Goal: Information Seeking & Learning: Learn about a topic

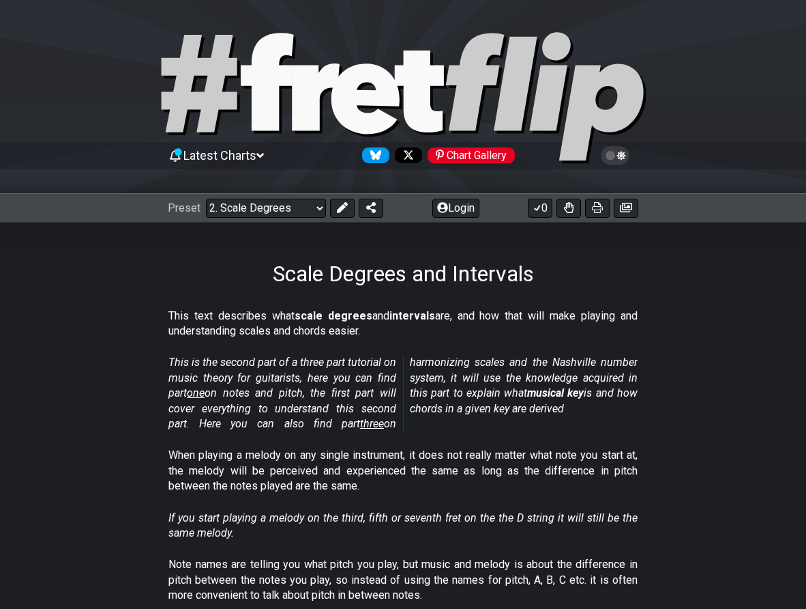
scroll to position [4, 0]
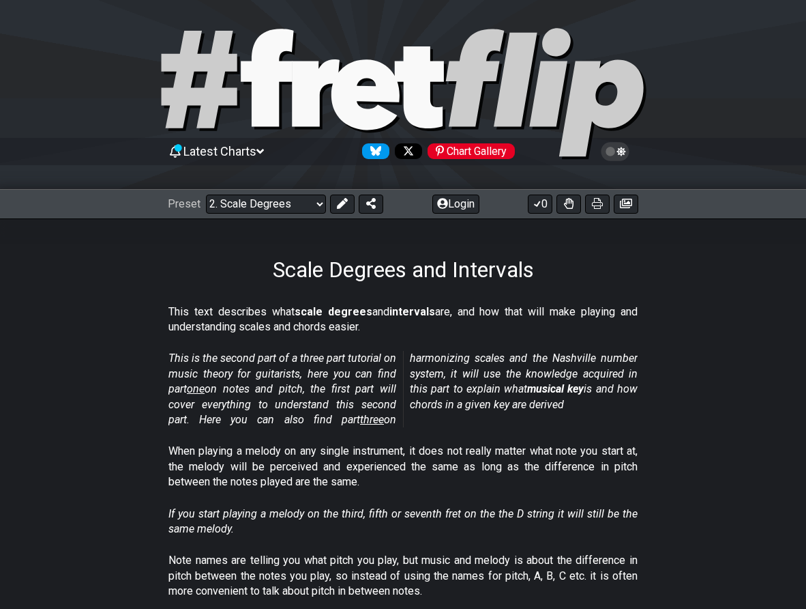
click at [263, 77] on icon at bounding box center [267, 78] width 53 height 98
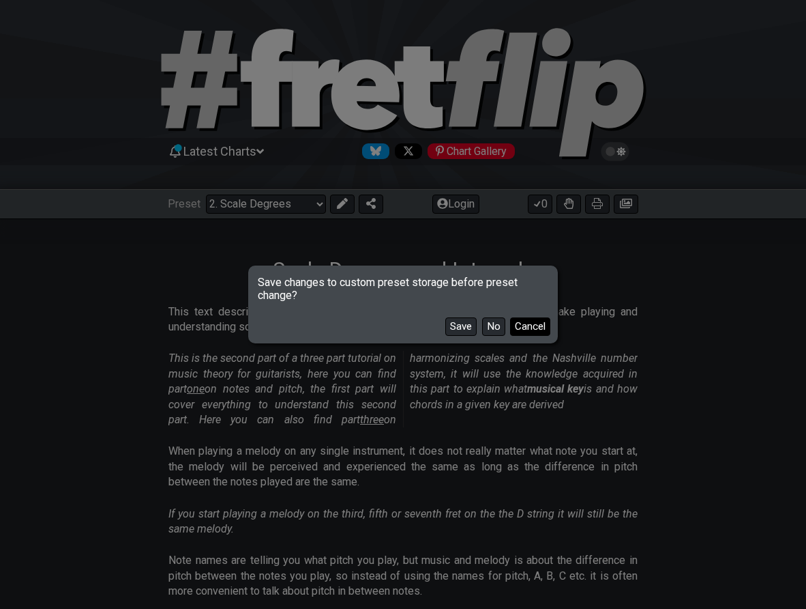
click at [523, 327] on button "Cancel" at bounding box center [530, 326] width 40 height 18
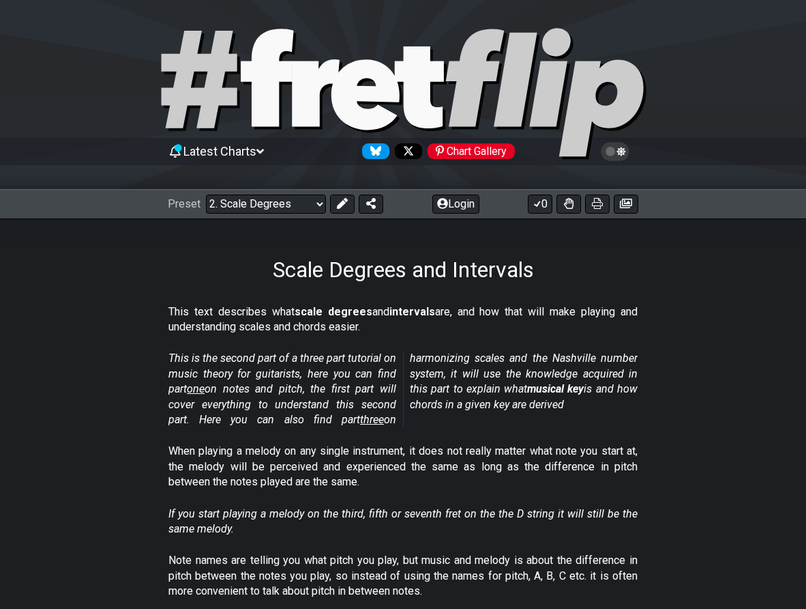
click at [384, 101] on icon at bounding box center [366, 94] width 68 height 70
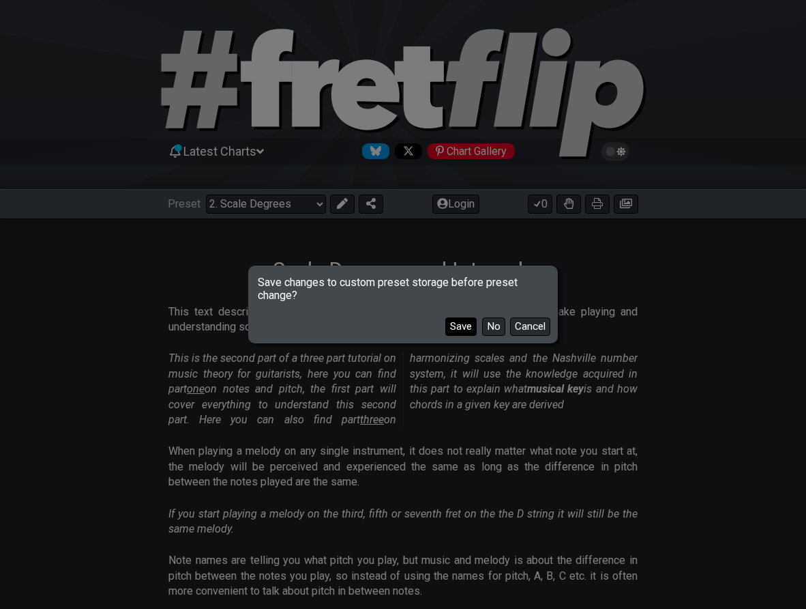
click at [465, 326] on button "Save" at bounding box center [460, 326] width 31 height 18
select select "/welcome"
select select "C"
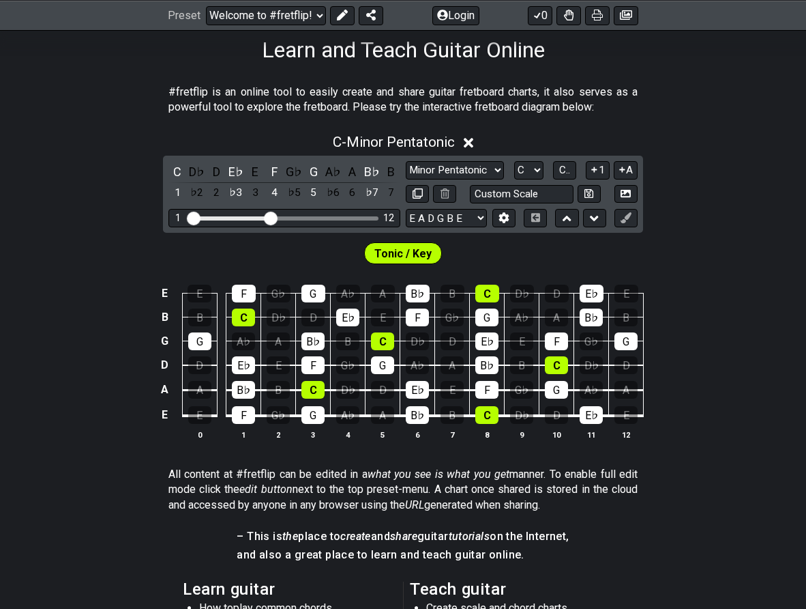
scroll to position [226, 0]
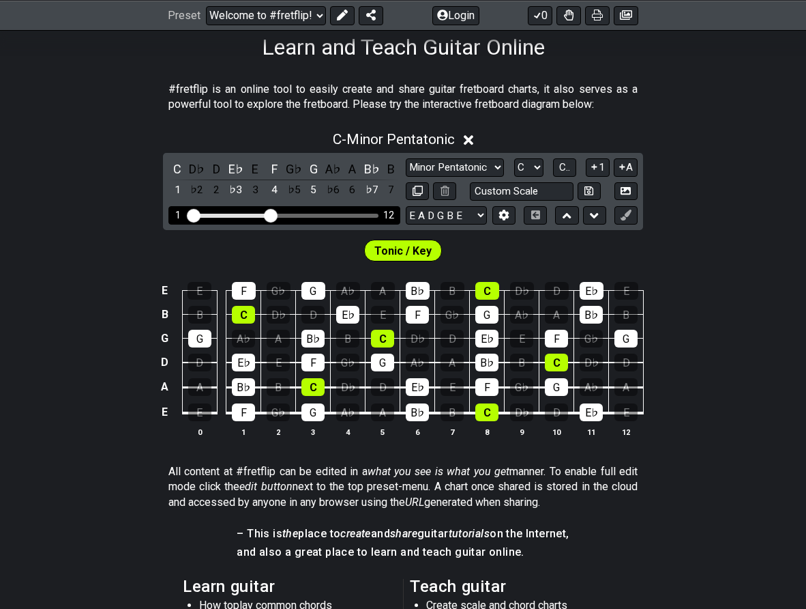
click at [309, 214] on div "Visible fret range" at bounding box center [284, 216] width 189 height 4
drag, startPoint x: 275, startPoint y: 215, endPoint x: 368, endPoint y: 217, distance: 92.8
click at [368, 214] on input "Visible fret range" at bounding box center [285, 214] width 194 height 0
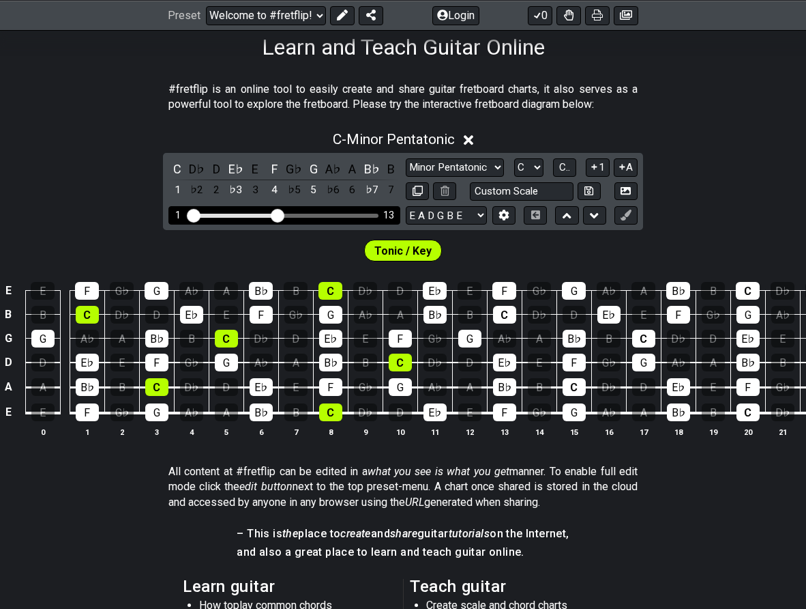
drag, startPoint x: 368, startPoint y: 217, endPoint x: 280, endPoint y: 215, distance: 88.0
click at [280, 214] on input "Visible fret range" at bounding box center [285, 214] width 194 height 0
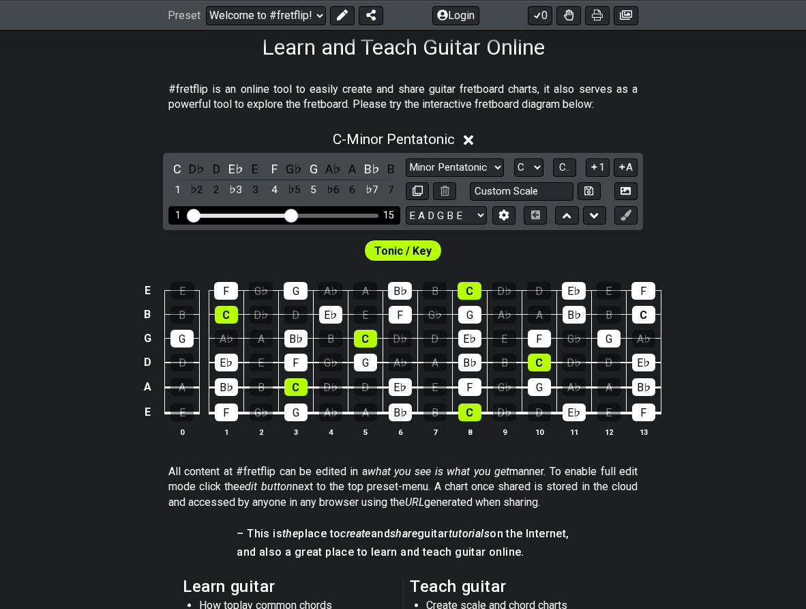
drag, startPoint x: 280, startPoint y: 215, endPoint x: 289, endPoint y: 214, distance: 9.0
click at [289, 214] on input "Visible fret range" at bounding box center [285, 214] width 194 height 0
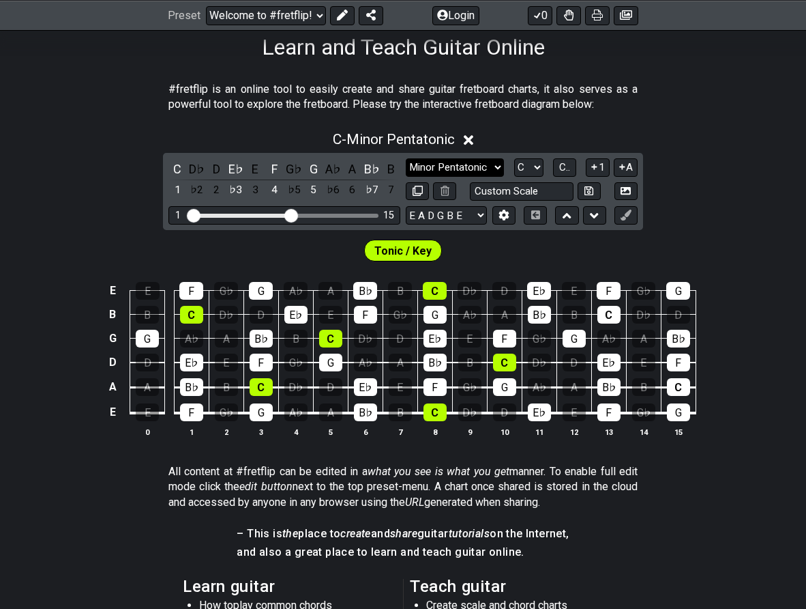
click at [500, 161] on select "Minor Pentatonic Click to edit Minor Pentatonic Major Pentatonic Minor Blues Ma…" at bounding box center [455, 167] width 98 height 18
click at [406, 158] on select "Minor Pentatonic Click to edit Minor Pentatonic Major Pentatonic Minor Blues Ma…" at bounding box center [455, 167] width 98 height 18
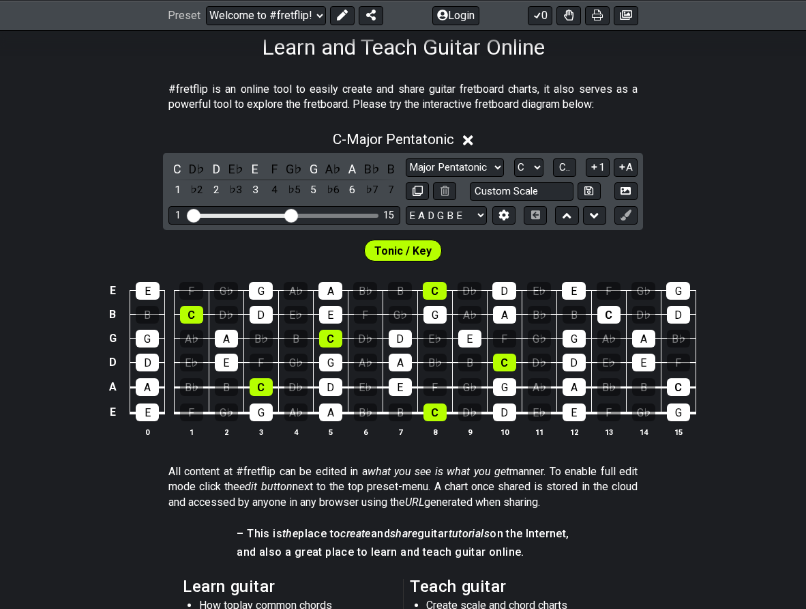
click at [496, 154] on div "C D♭ D E♭ E F G♭ G A♭ A B♭ B 1 ♭2 2 ♭3 3 4 ♭5 5 ♭6 6 ♭7 7 Minor Pentatonic Clic…" at bounding box center [403, 191] width 480 height 77
click at [497, 160] on select "Minor Pentatonic Click to edit Minor Pentatonic Major Pentatonic Minor Blues Ma…" at bounding box center [455, 167] width 98 height 18
click at [406, 158] on select "Minor Pentatonic Click to edit Minor Pentatonic Major Pentatonic Minor Blues Ma…" at bounding box center [455, 167] width 98 height 18
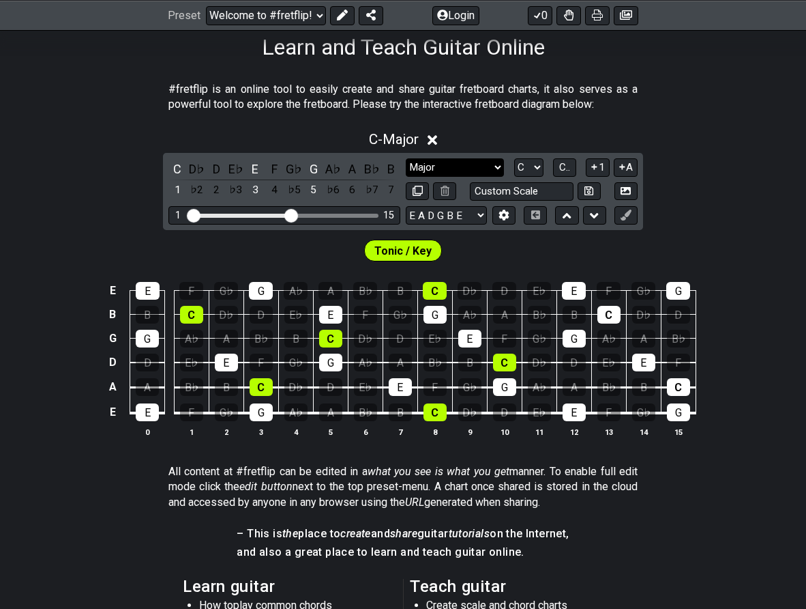
click at [466, 170] on select "Minor Pentatonic Click to edit Minor Pentatonic Major Pentatonic Minor Blues Ma…" at bounding box center [455, 167] width 98 height 18
select select "Major Blues"
click at [406, 158] on select "Minor Pentatonic Click to edit Minor Pentatonic Major Pentatonic Minor Blues Ma…" at bounding box center [455, 167] width 98 height 18
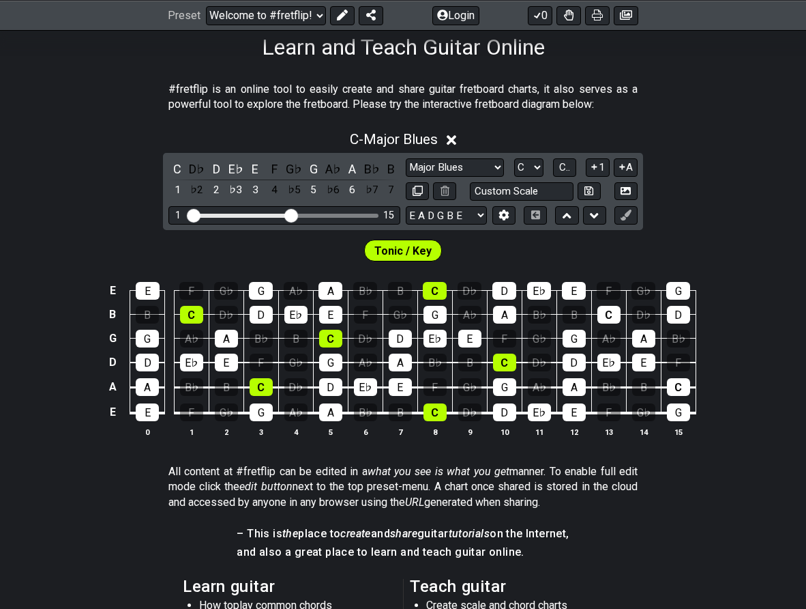
click at [450, 136] on icon at bounding box center [452, 140] width 10 height 10
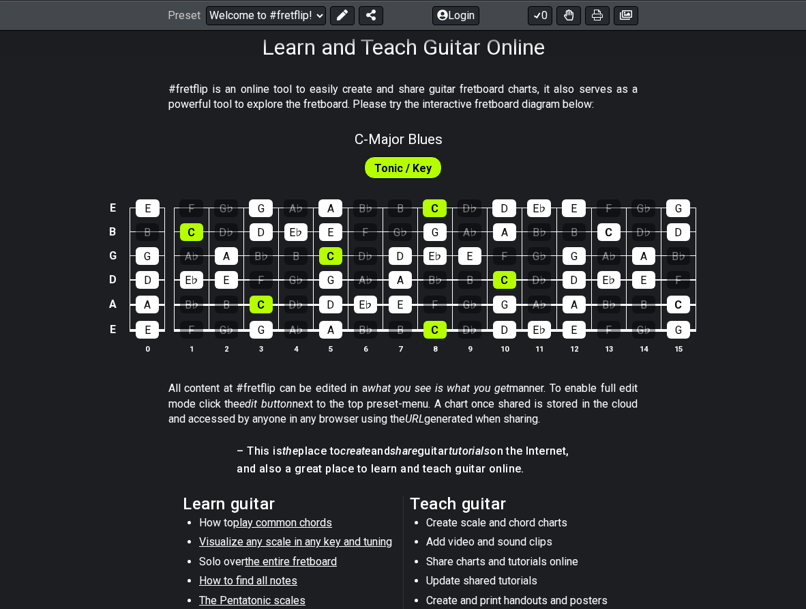
click at [449, 136] on div "C - Major Blues" at bounding box center [403, 135] width 806 height 24
select select "Major Blues"
select select "C"
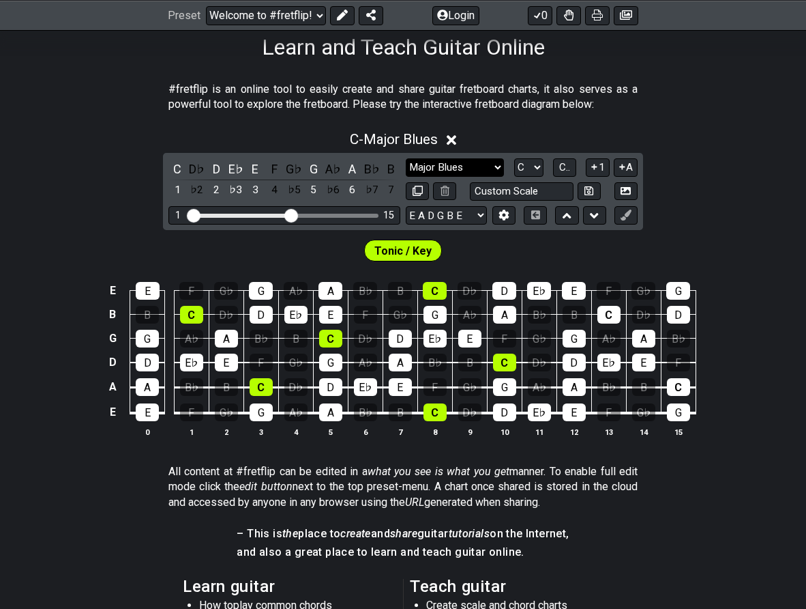
click at [456, 165] on select "Minor Pentatonic Click to edit Minor Pentatonic Major Pentatonic Minor Blues Ma…" at bounding box center [455, 167] width 98 height 18
click at [406, 158] on select "Minor Pentatonic Click to edit Minor Pentatonic Major Pentatonic Minor Blues Ma…" at bounding box center [455, 167] width 98 height 18
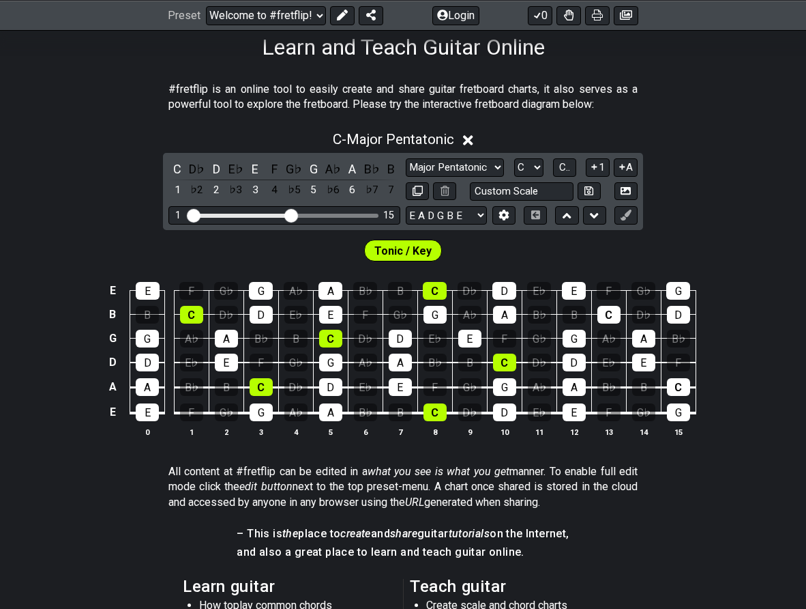
drag, startPoint x: 436, startPoint y: 102, endPoint x: 545, endPoint y: 1, distance: 149.2
click at [436, 102] on p "#fretflip is an online tool to easily create and share guitar fretboard charts,…" at bounding box center [403, 97] width 469 height 31
click at [479, 164] on select "Minor Pentatonic Click to edit Minor Pentatonic Major Pentatonic Minor Blues Ma…" at bounding box center [455, 167] width 98 height 18
select select "Minor Pentatonic"
click at [406, 158] on select "Minor Pentatonic Click to edit Minor Pentatonic Major Pentatonic Minor Blues Ma…" at bounding box center [455, 167] width 98 height 18
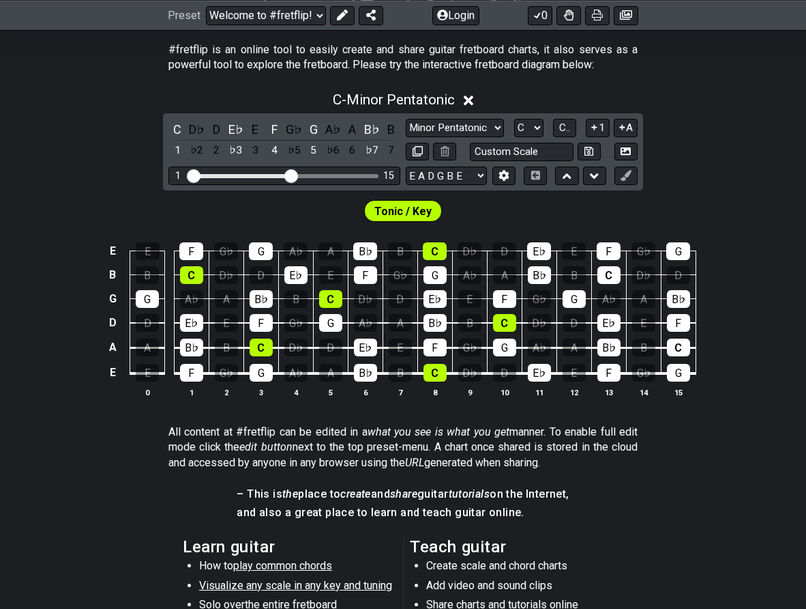
scroll to position [264, 0]
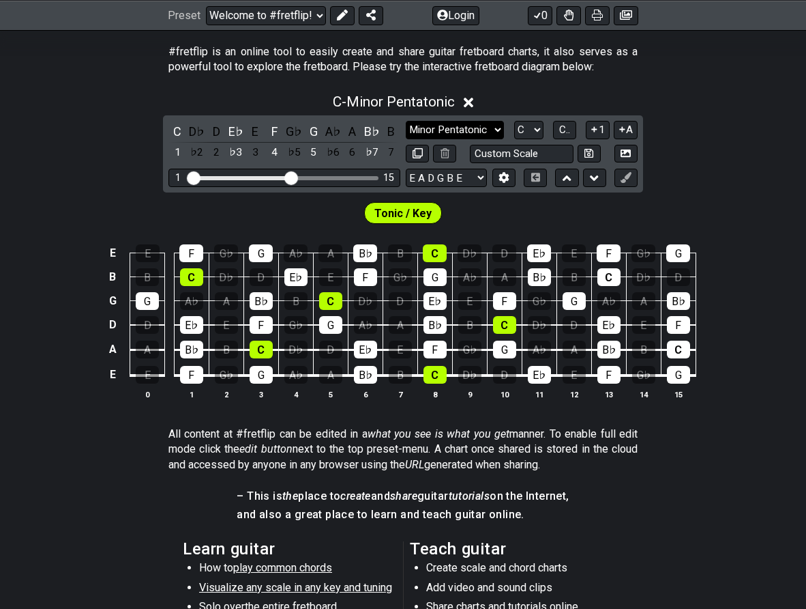
click at [471, 128] on select "Minor Pentatonic Click to edit Minor Pentatonic Major Pentatonic Minor Blues Ma…" at bounding box center [455, 130] width 98 height 18
click at [406, 121] on select "Minor Pentatonic Click to edit Minor Pentatonic Major Pentatonic Minor Blues Ma…" at bounding box center [455, 130] width 98 height 18
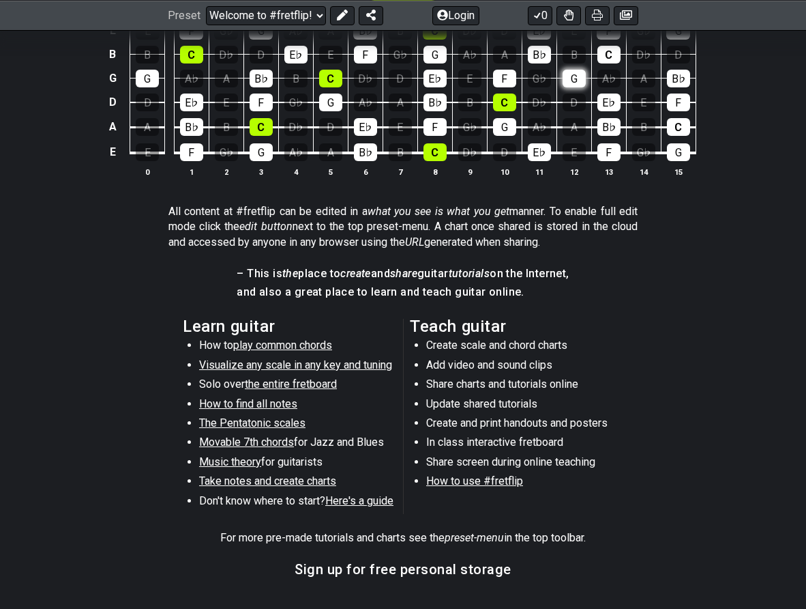
scroll to position [488, 0]
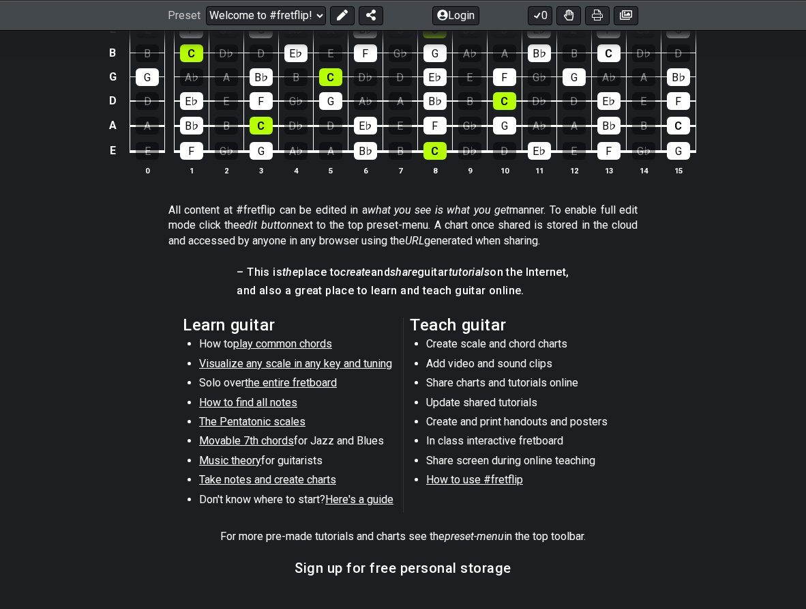
click at [340, 363] on span "Visualize any scale in any key and tuning" at bounding box center [295, 363] width 193 height 13
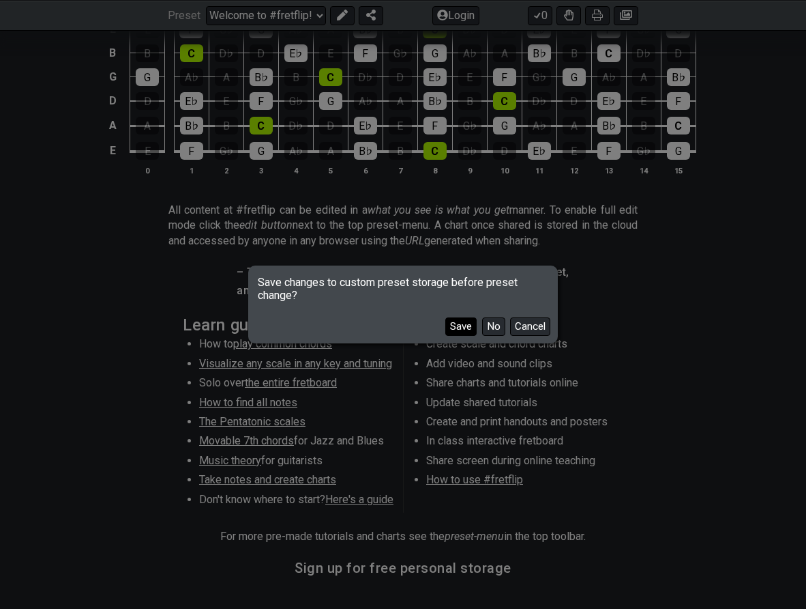
click at [464, 330] on button "Save" at bounding box center [460, 326] width 31 height 18
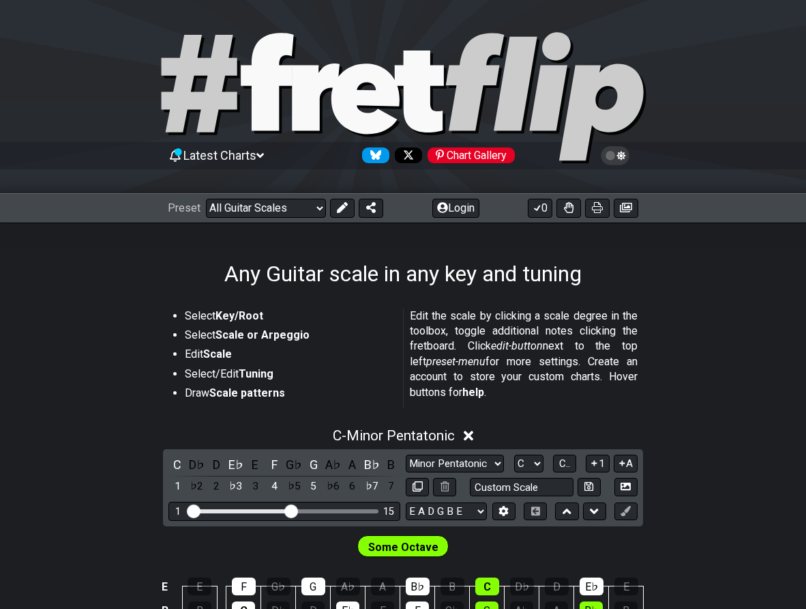
click at [323, 88] on icon at bounding box center [316, 96] width 48 height 67
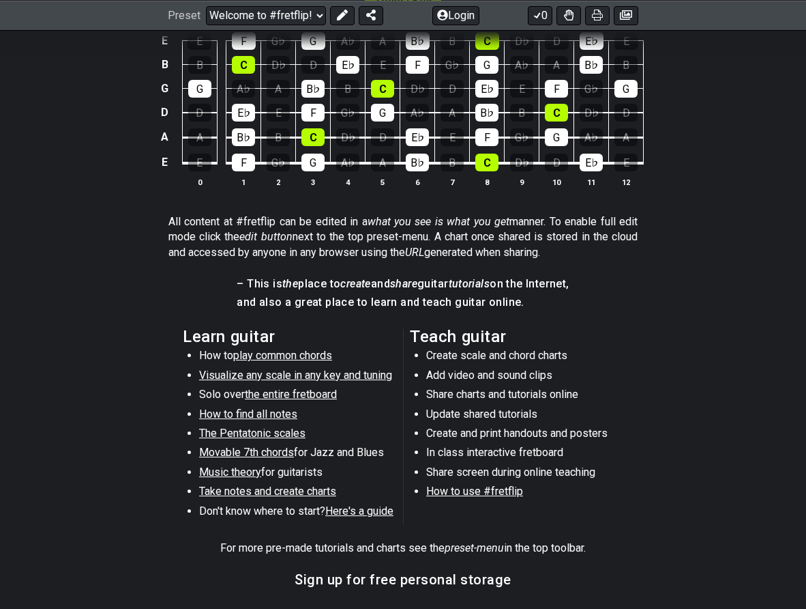
scroll to position [479, 0]
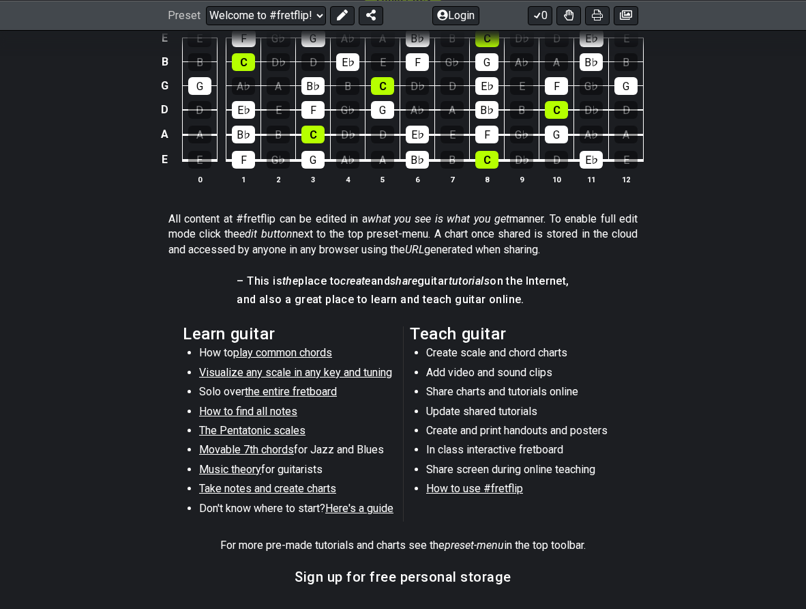
click at [271, 351] on span "play common chords" at bounding box center [282, 352] width 99 height 13
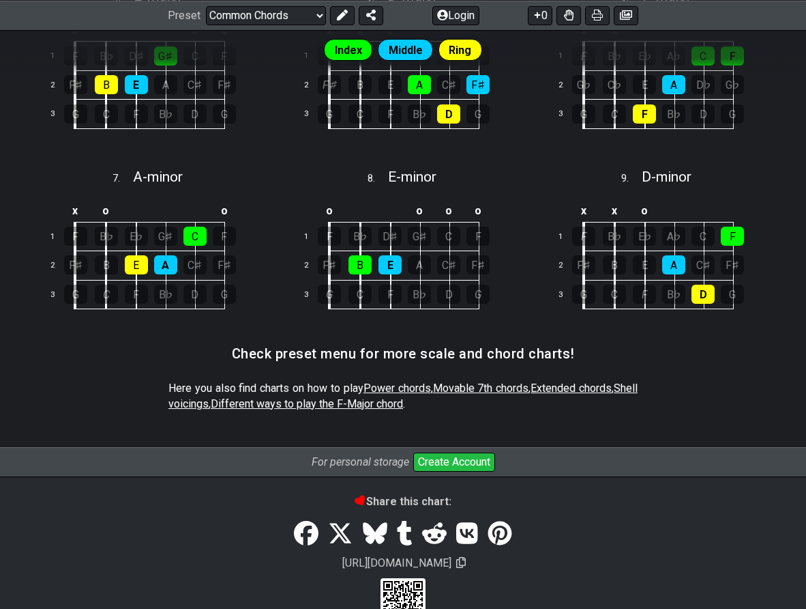
scroll to position [647, 0]
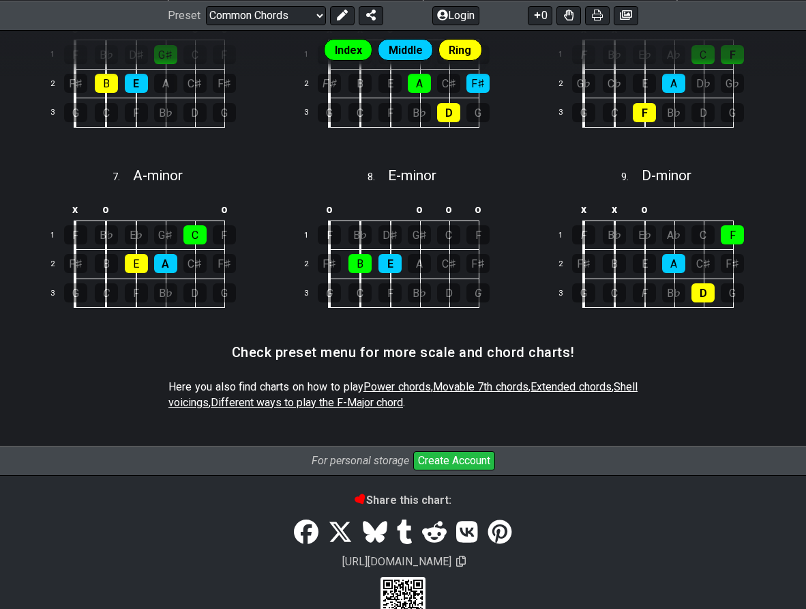
click at [482, 379] on p "Here you also find charts on how to play Power chords , Movable 7th chords , Ex…" at bounding box center [403, 394] width 469 height 31
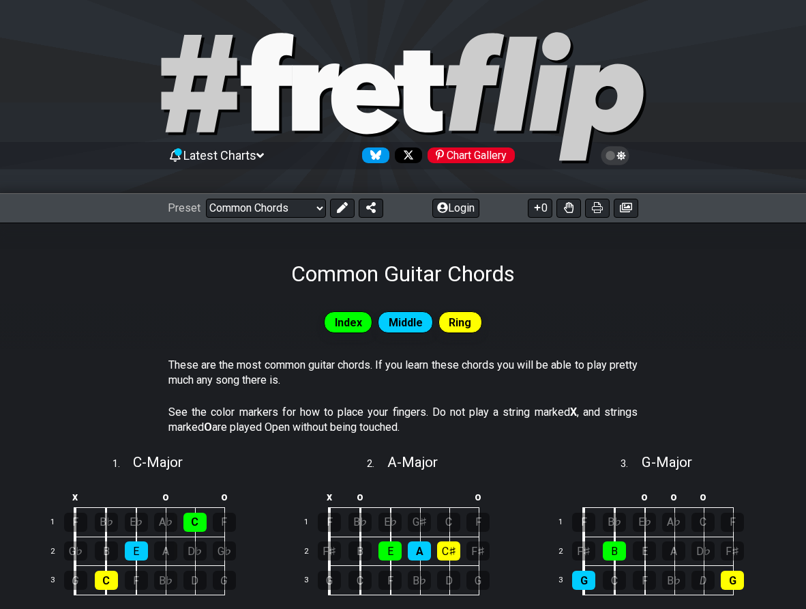
scroll to position [8, 0]
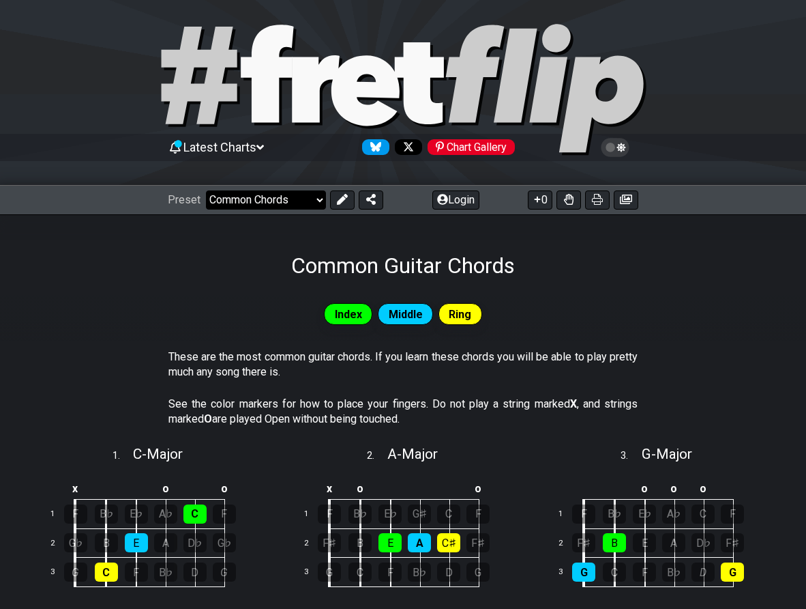
click at [295, 204] on select "Welcome to #fretflip! Initial Preset Learn and Teach Guitar Online Minor Pentat…" at bounding box center [266, 199] width 120 height 19
click at [206, 190] on select "Welcome to #fretflip! Initial Preset Learn and Teach Guitar Online Minor Pentat…" at bounding box center [266, 199] width 120 height 19
select select "/minor-pentatonic"
select select "C"
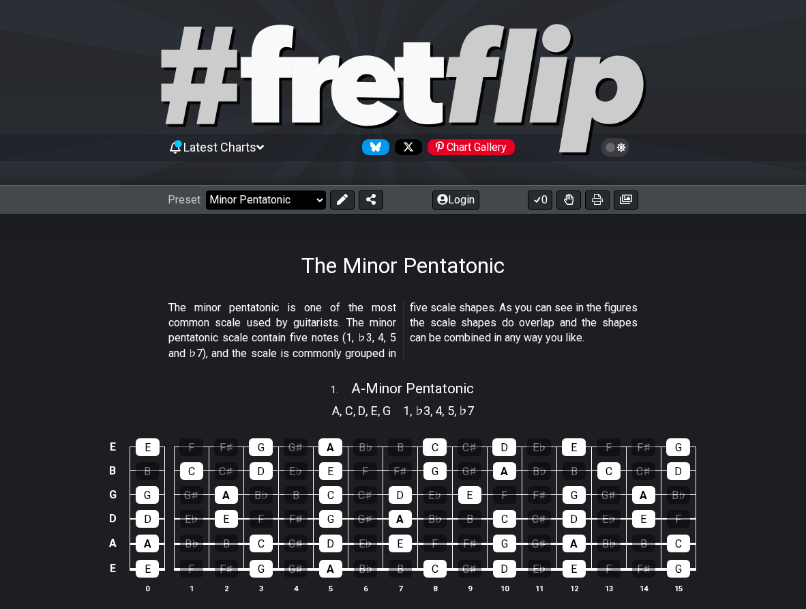
click at [283, 199] on select "Welcome to #fretflip! Initial Preset Learn and Teach Guitar Online Minor Pentat…" at bounding box center [266, 199] width 120 height 19
click at [206, 190] on select "Welcome to #fretflip! Initial Preset Learn and Teach Guitar Online Minor Pentat…" at bounding box center [266, 199] width 120 height 19
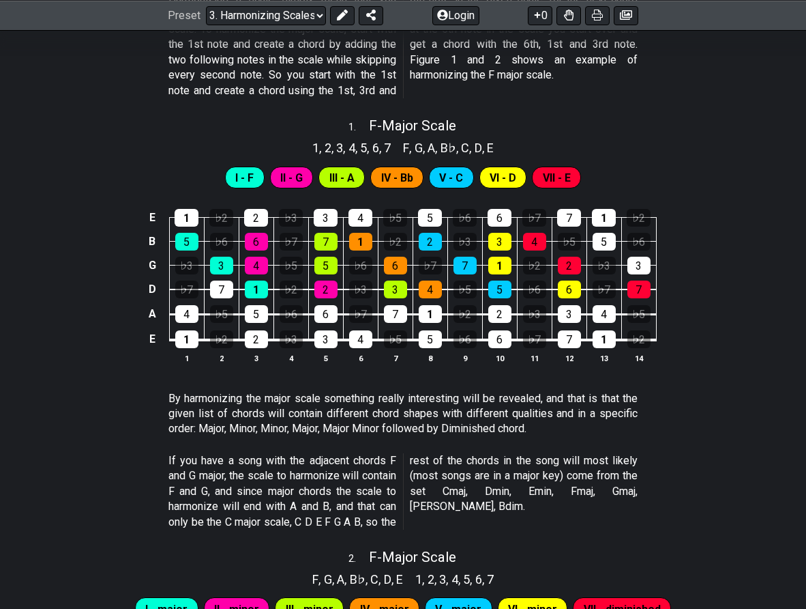
scroll to position [499, 0]
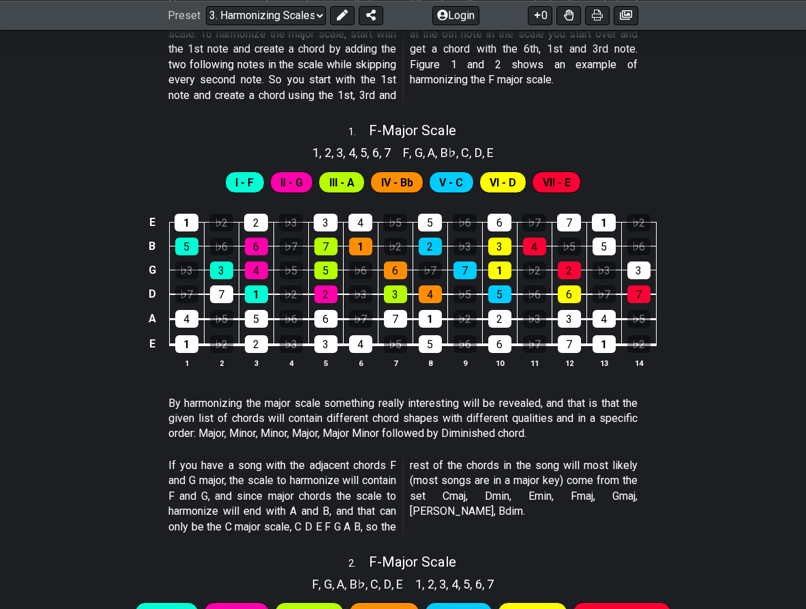
click at [248, 185] on span "I - F" at bounding box center [244, 183] width 18 height 20
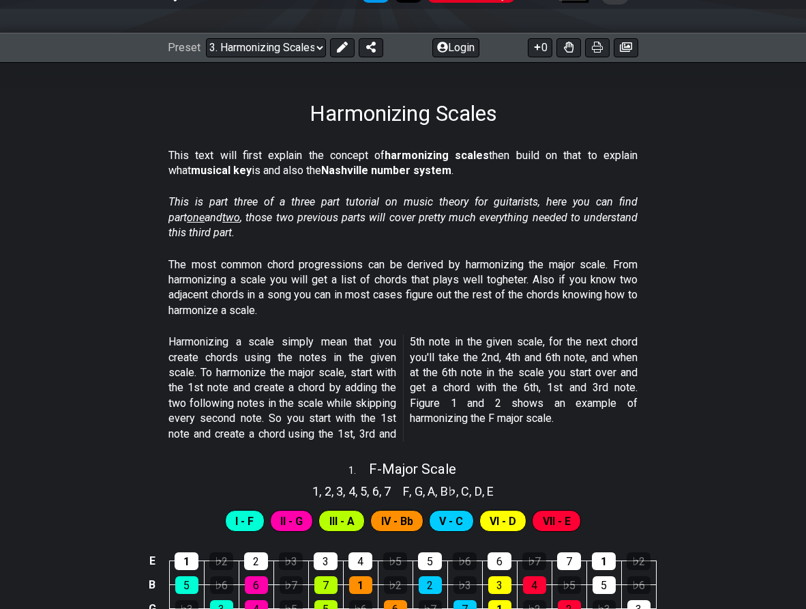
scroll to position [145, 0]
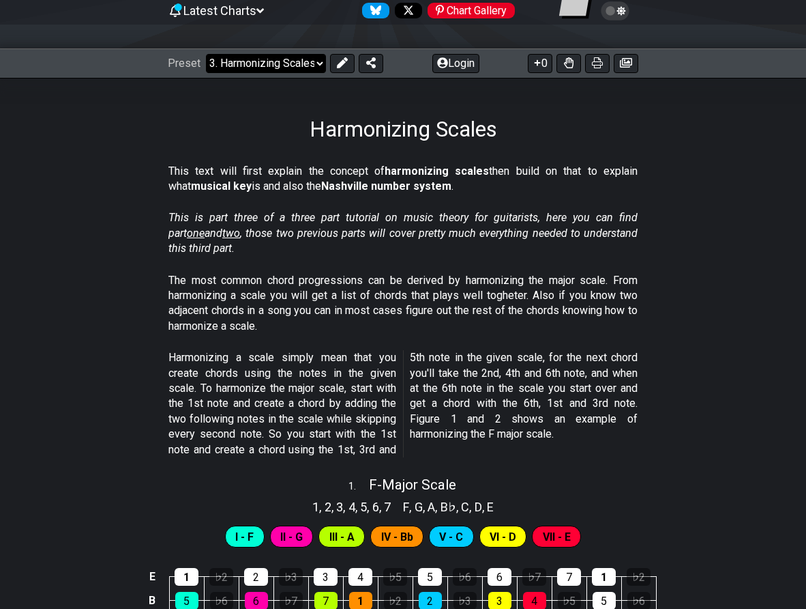
click at [246, 65] on select "Welcome to #fretflip! Initial Preset Learn and Teach Guitar Online Minor Pentat…" at bounding box center [266, 63] width 120 height 19
click at [206, 54] on select "Welcome to #fretflip! Initial Preset Learn and Teach Guitar Online Minor Pentat…" at bounding box center [266, 63] width 120 height 19
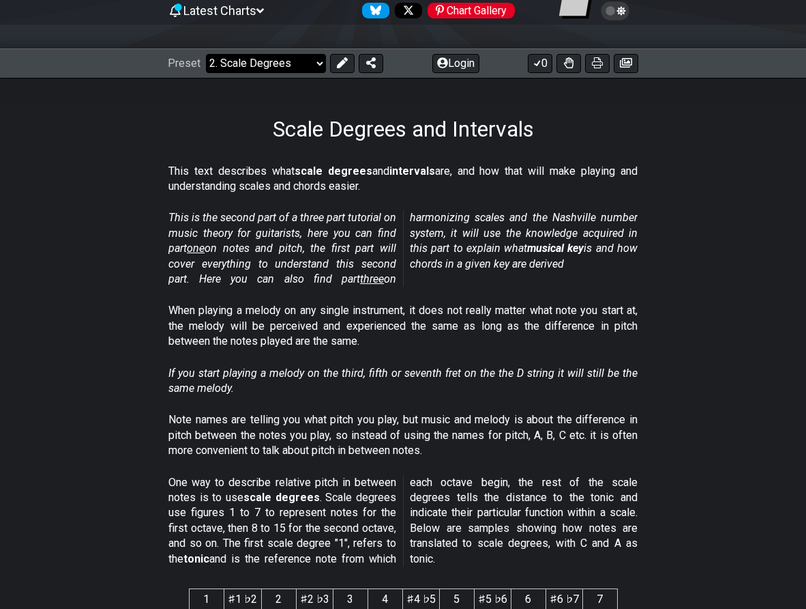
click at [256, 62] on select "Welcome to #fretflip! Initial Preset Learn and Teach Guitar Online Minor Pentat…" at bounding box center [266, 63] width 120 height 19
click at [206, 54] on select "Welcome to #fretflip! Initial Preset Learn and Teach Guitar Online Minor Pentat…" at bounding box center [266, 63] width 120 height 19
select select "/the-7-modes"
